Goal: Transaction & Acquisition: Purchase product/service

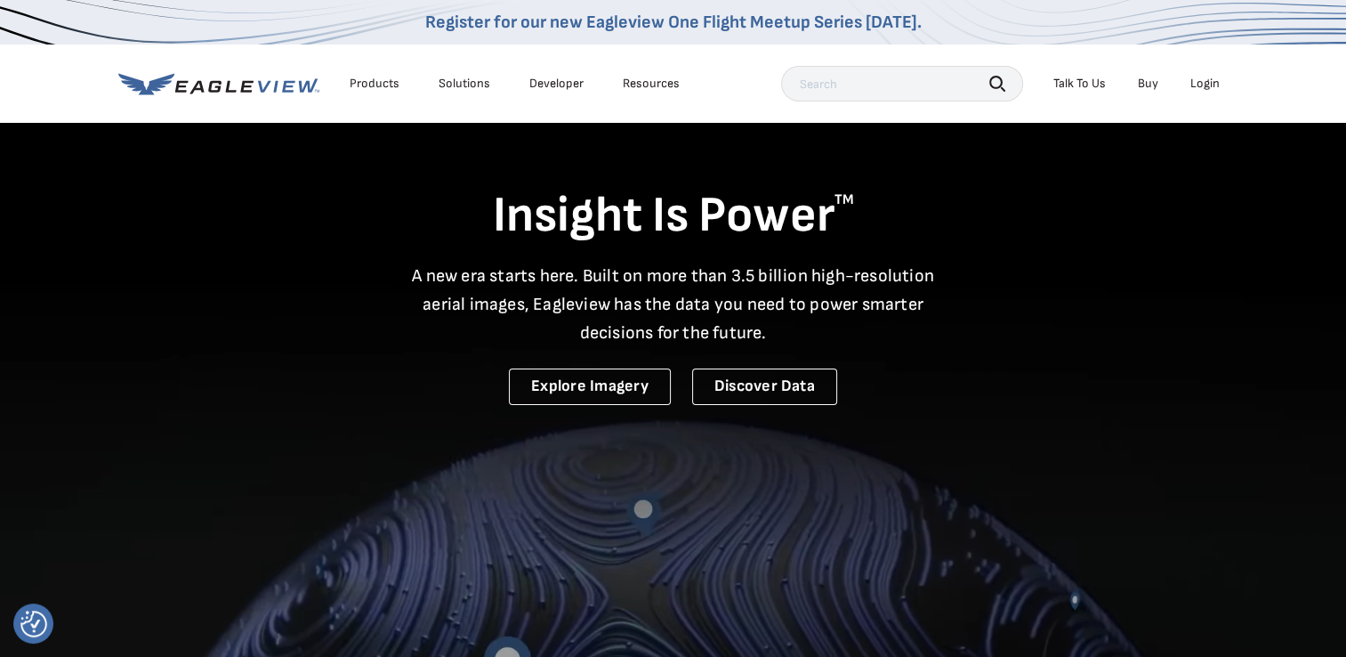
click at [1208, 79] on div "Login" at bounding box center [1204, 84] width 29 height 16
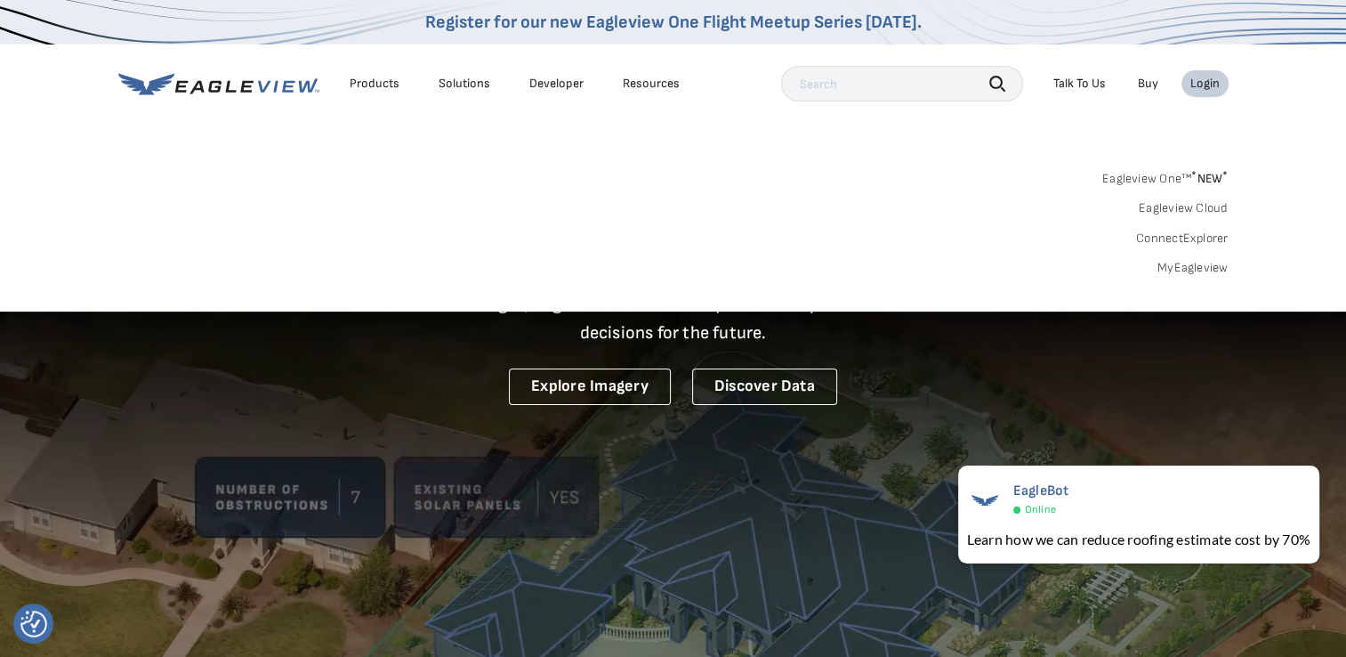
click at [1189, 267] on link "MyEagleview" at bounding box center [1192, 268] width 71 height 16
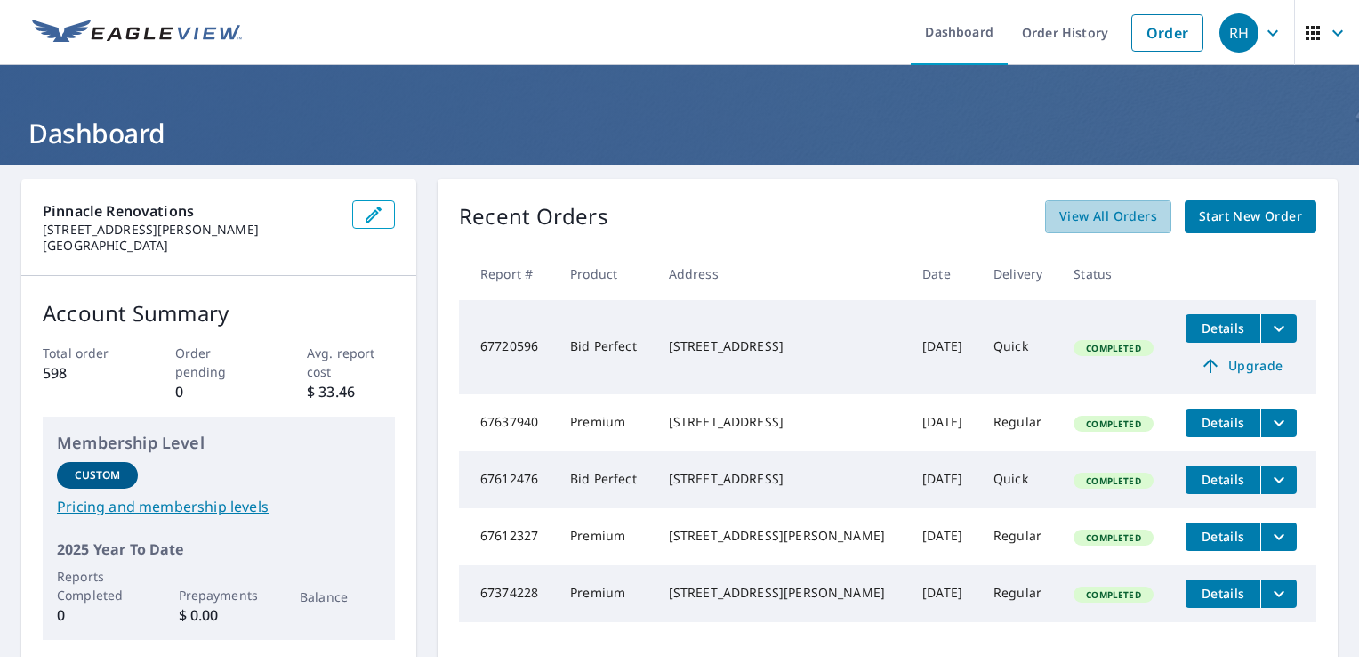
click at [1118, 221] on span "View All Orders" at bounding box center [1109, 217] width 98 height 22
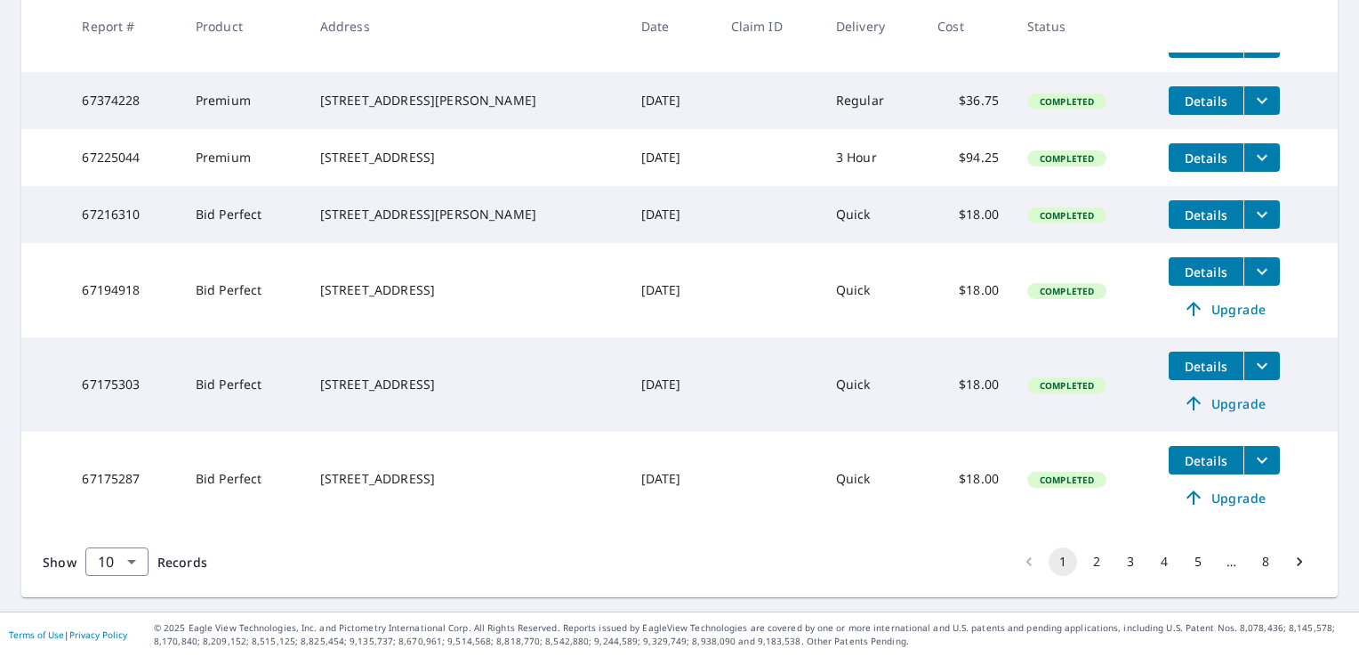
scroll to position [615, 0]
click at [133, 575] on body "RH RH Dashboard Order History Order RH Dashboard / Order History Order History …" at bounding box center [679, 328] width 1359 height 657
click at [110, 623] on li "100" at bounding box center [116, 619] width 63 height 32
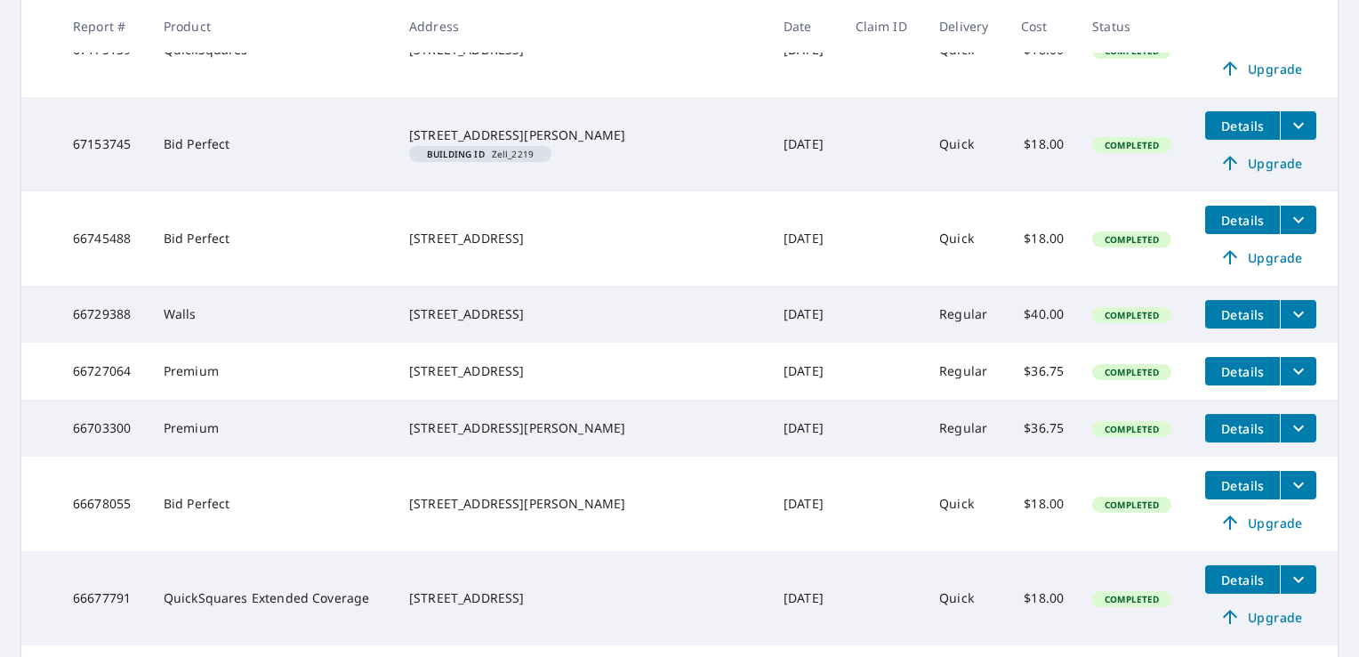
scroll to position [1583, 0]
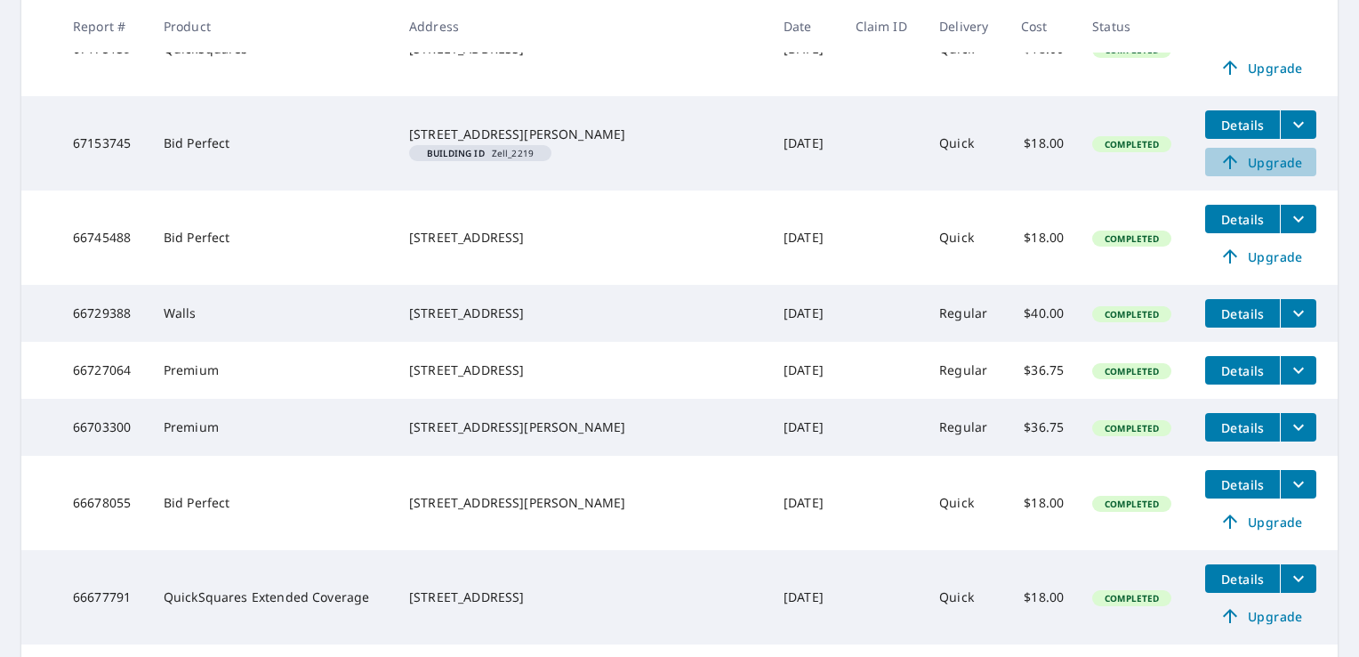
click at [1247, 173] on span "Upgrade" at bounding box center [1261, 161] width 90 height 21
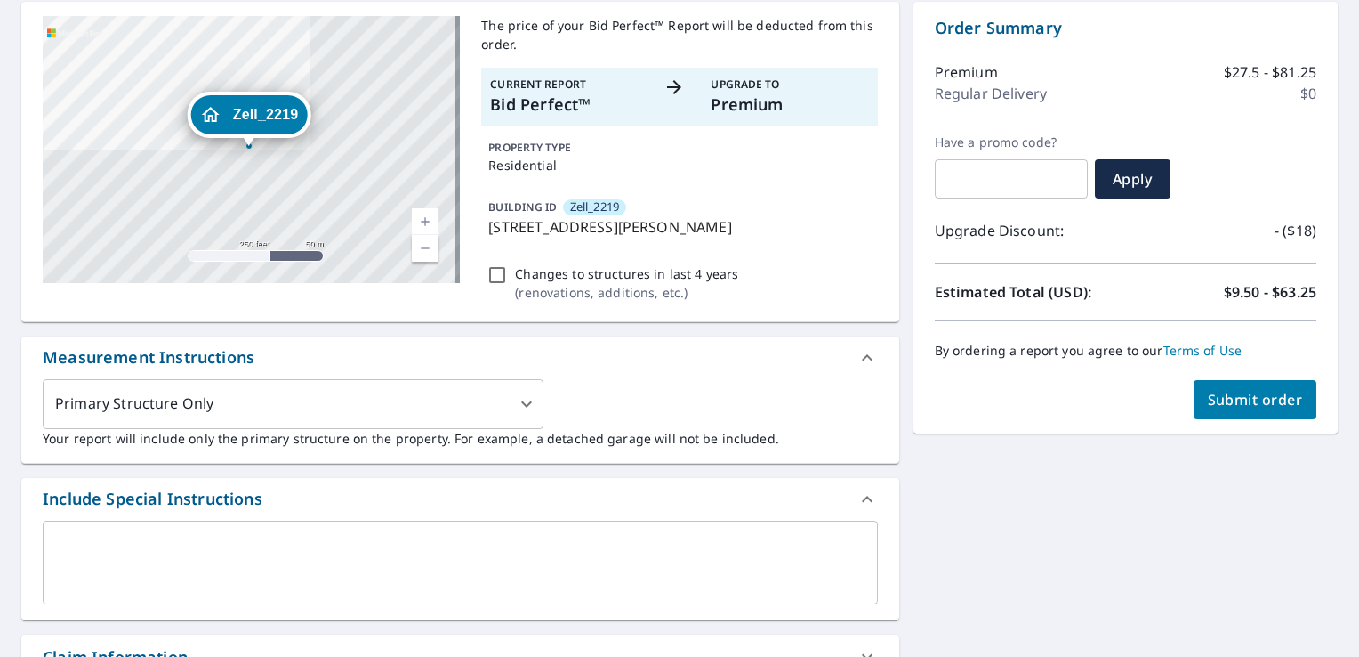
scroll to position [177, 0]
click at [1226, 393] on span "Submit order" at bounding box center [1255, 400] width 95 height 20
checkbox input "true"
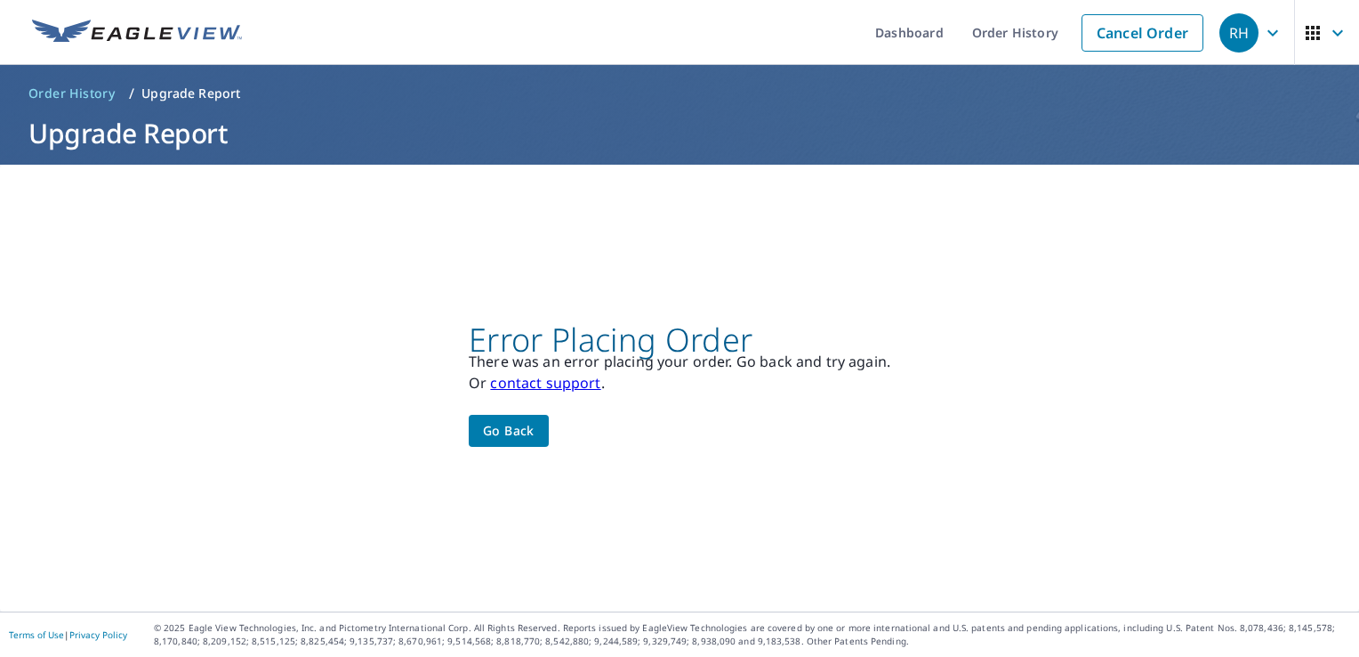
scroll to position [0, 0]
click at [509, 431] on span "Go back" at bounding box center [509, 431] width 52 height 22
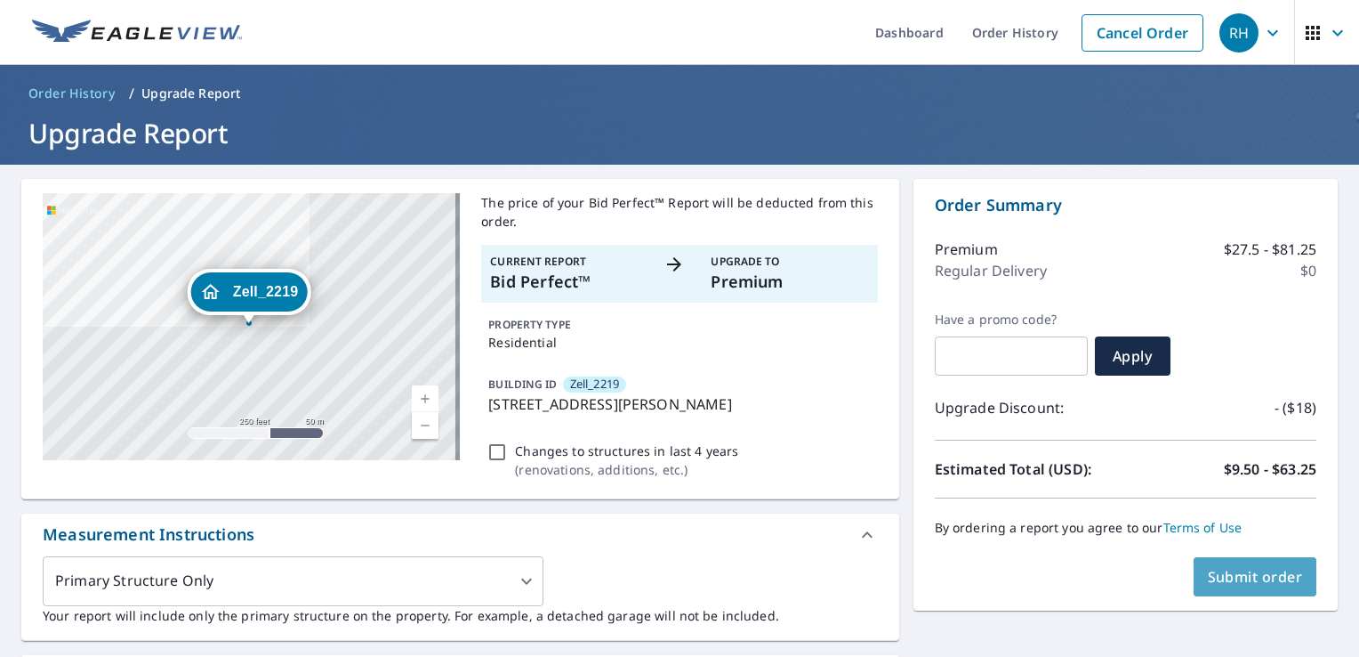
click at [1244, 572] on span "Submit order" at bounding box center [1255, 577] width 95 height 20
checkbox input "true"
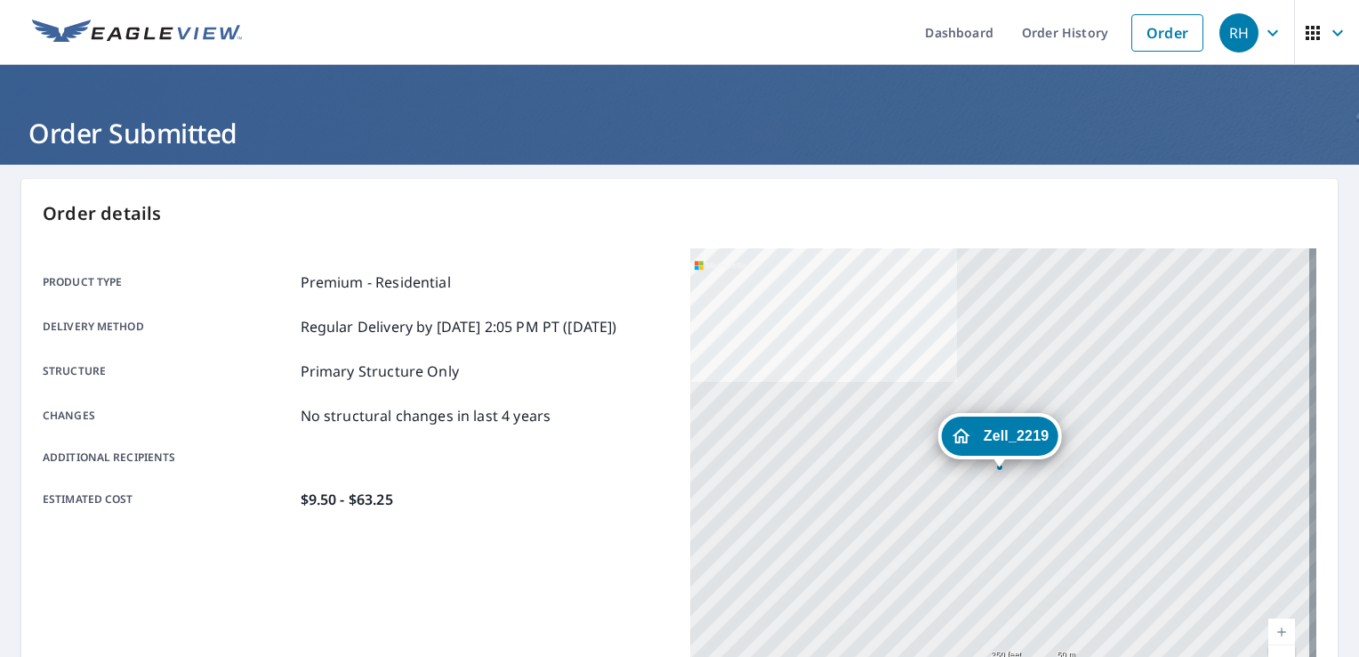
click at [948, 28] on link "Dashboard" at bounding box center [959, 32] width 97 height 65
